Goal: Information Seeking & Learning: Learn about a topic

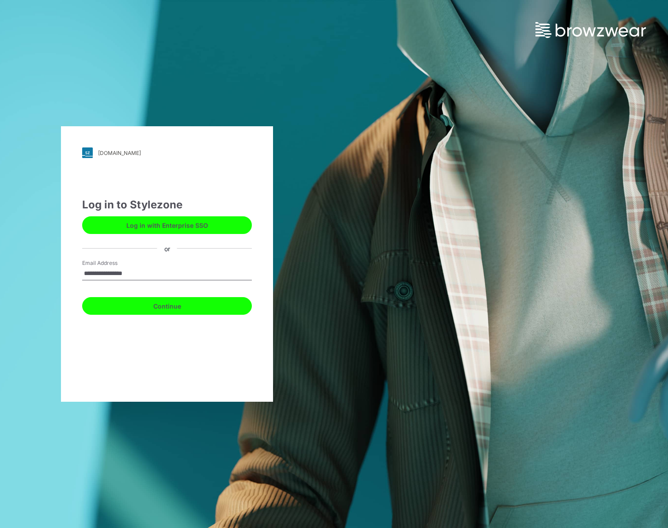
click at [159, 309] on button "Continue" at bounding box center [167, 306] width 170 height 18
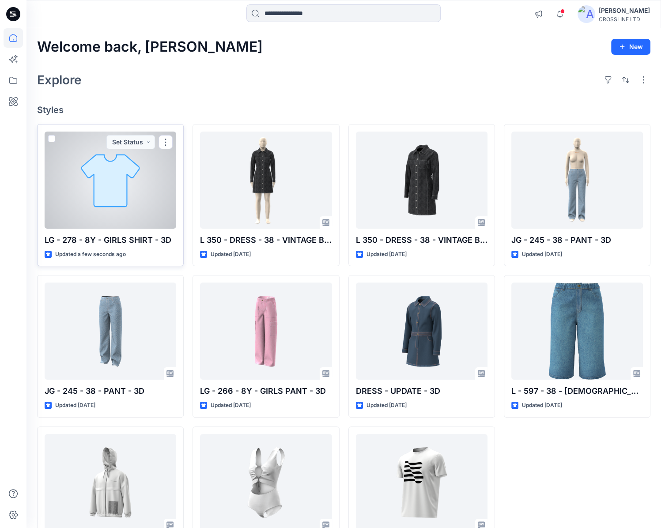
click at [122, 186] on div at bounding box center [111, 180] width 132 height 97
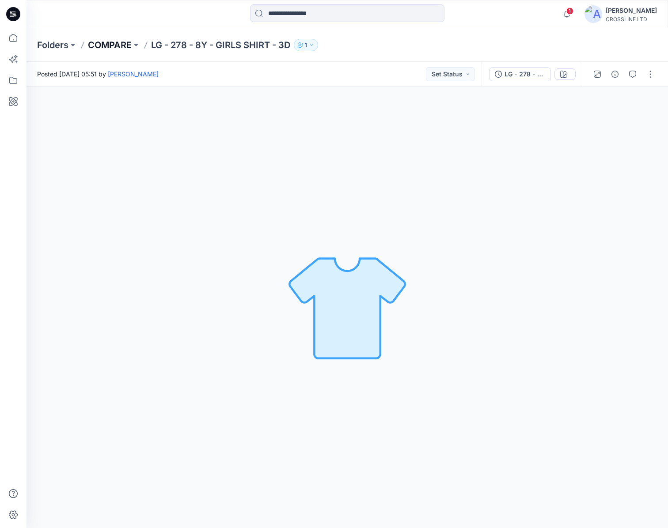
click at [122, 43] on p "COMPARE" at bounding box center [110, 45] width 44 height 12
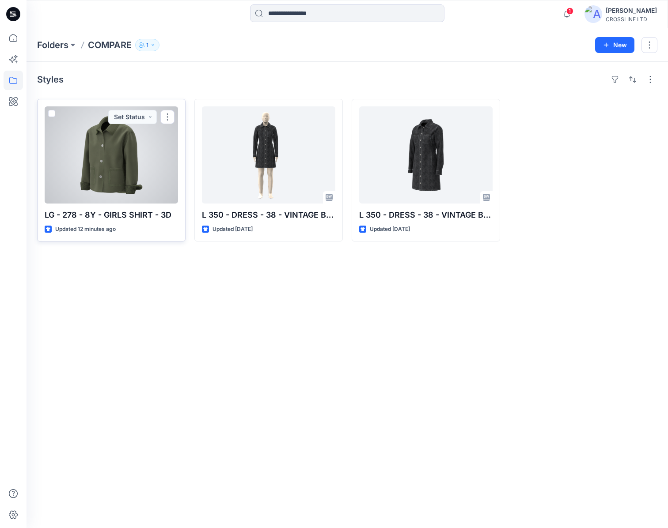
click at [115, 142] on div at bounding box center [111, 154] width 133 height 97
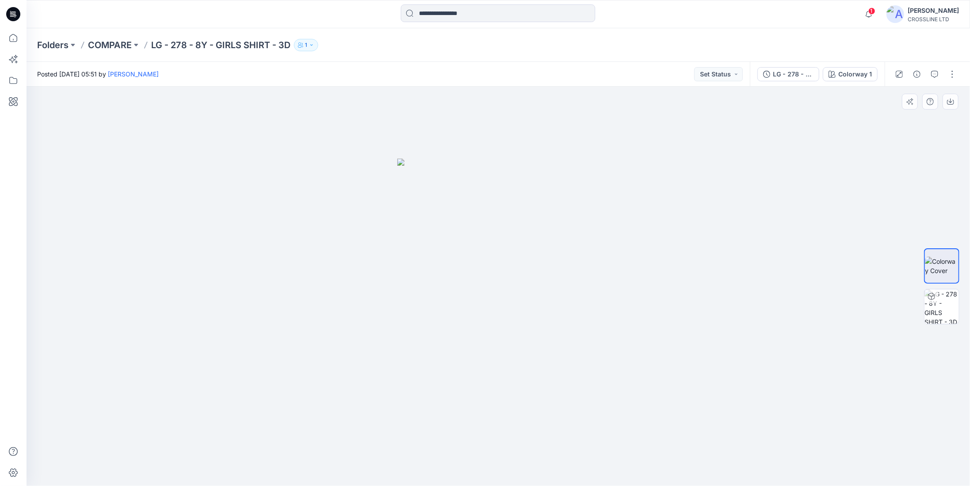
click at [630, 188] on div at bounding box center [498, 286] width 943 height 399
drag, startPoint x: 678, startPoint y: 195, endPoint x: 570, endPoint y: 210, distance: 109.2
click at [668, 195] on div at bounding box center [498, 286] width 943 height 399
drag, startPoint x: 494, startPoint y: 245, endPoint x: 486, endPoint y: 245, distance: 8.4
click at [493, 245] on img at bounding box center [498, 322] width 202 height 327
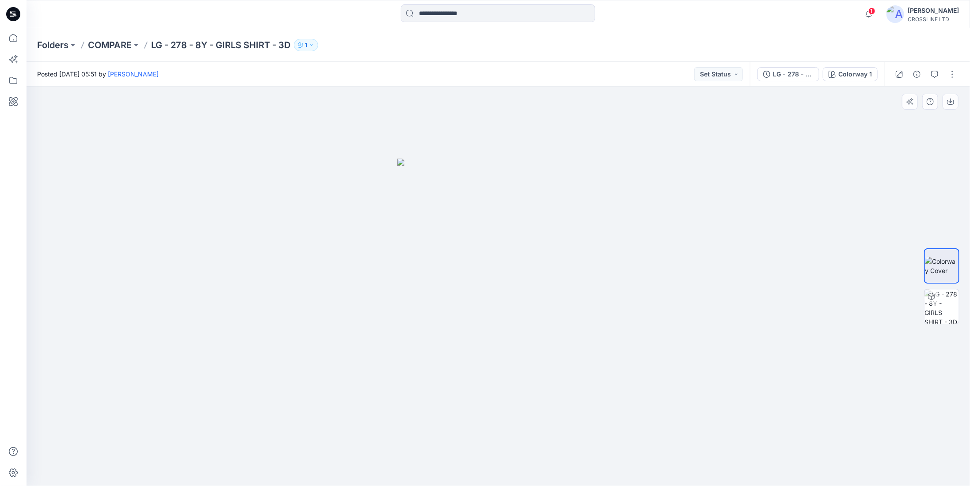
click at [486, 245] on img at bounding box center [498, 322] width 202 height 327
drag, startPoint x: 615, startPoint y: 229, endPoint x: 472, endPoint y: 236, distance: 143.3
drag, startPoint x: 439, startPoint y: 236, endPoint x: 477, endPoint y: 236, distance: 38.0
click at [466, 236] on img at bounding box center [498, 322] width 202 height 327
click at [668, 310] on img at bounding box center [941, 306] width 34 height 34
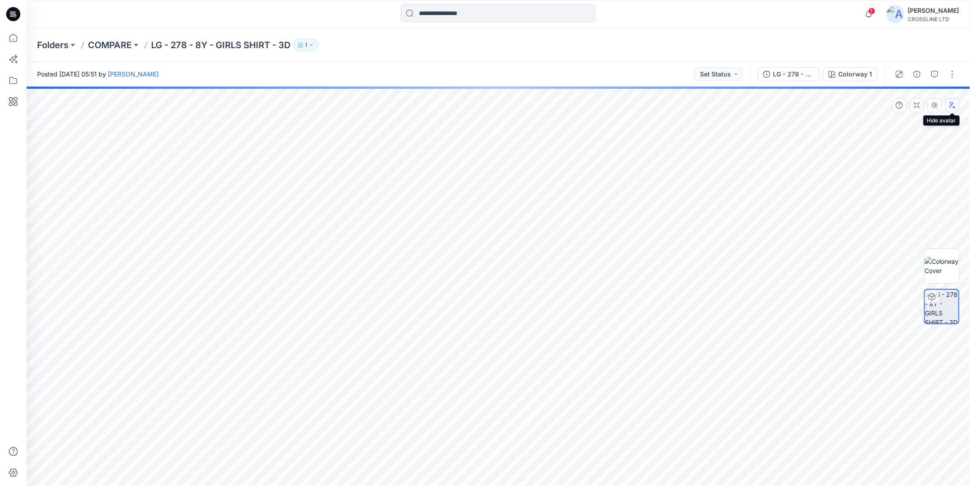
click at [668, 103] on icon "button" at bounding box center [952, 105] width 7 height 7
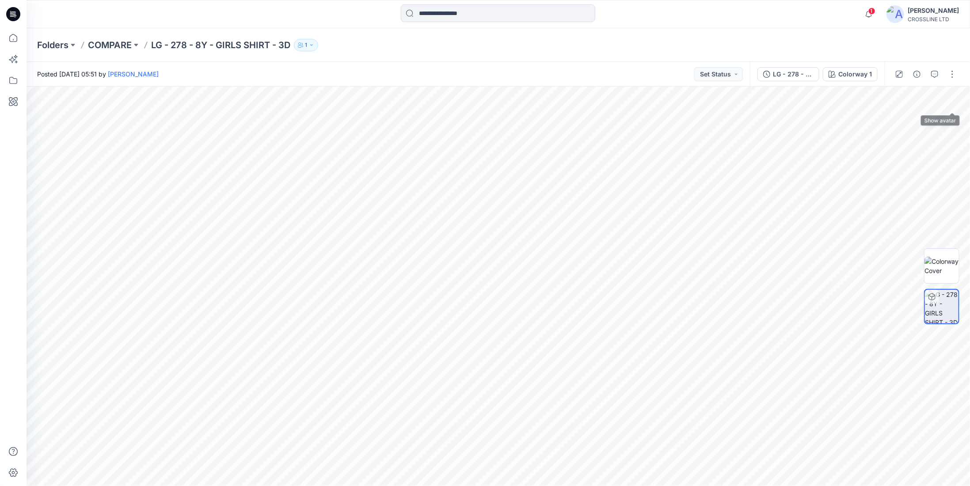
click at [0, 0] on button "button" at bounding box center [0, 0] width 0 height 0
click at [668, 272] on img at bounding box center [941, 266] width 34 height 19
drag, startPoint x: 572, startPoint y: 244, endPoint x: 482, endPoint y: 244, distance: 90.1
drag, startPoint x: 444, startPoint y: 241, endPoint x: 514, endPoint y: 240, distance: 70.3
click at [514, 240] on img at bounding box center [498, 322] width 202 height 327
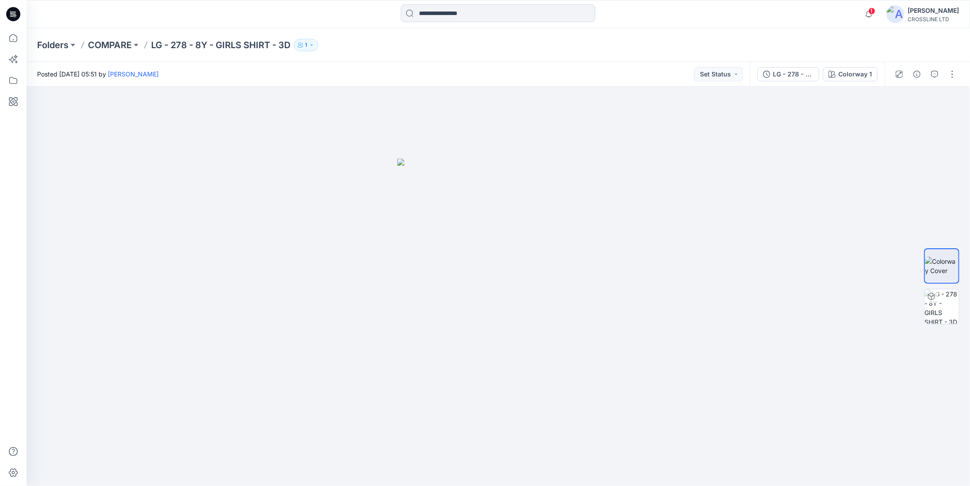
drag, startPoint x: 507, startPoint y: 219, endPoint x: 513, endPoint y: 219, distance: 5.7
drag, startPoint x: 723, startPoint y: 216, endPoint x: 617, endPoint y: 218, distance: 106.0
click at [617, 218] on div at bounding box center [498, 286] width 943 height 399
click at [668, 304] on img at bounding box center [941, 306] width 34 height 34
